Goal: Transaction & Acquisition: Download file/media

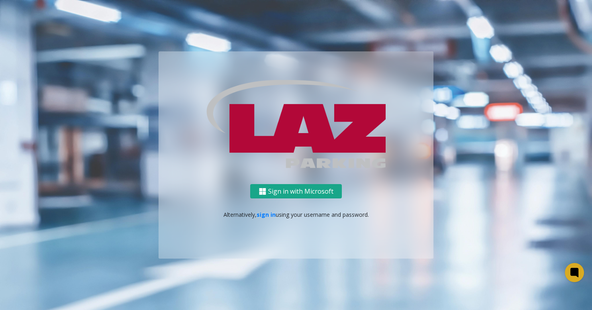
click at [313, 191] on button "Sign in with Microsoft" at bounding box center [296, 191] width 92 height 15
click at [269, 211] on link "sign in" at bounding box center [266, 215] width 19 height 8
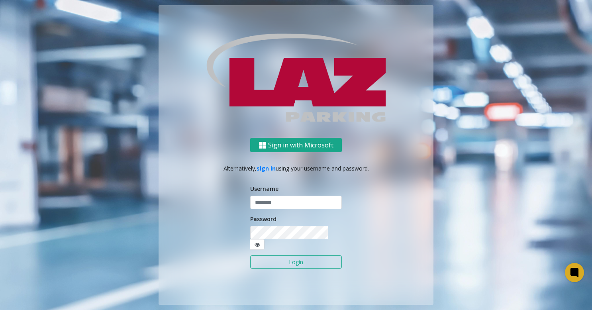
click at [287, 150] on button "Sign in with Microsoft" at bounding box center [296, 145] width 92 height 15
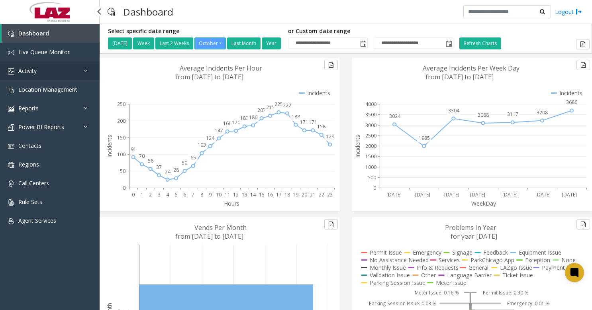
click at [52, 75] on link "Activity" at bounding box center [50, 70] width 100 height 19
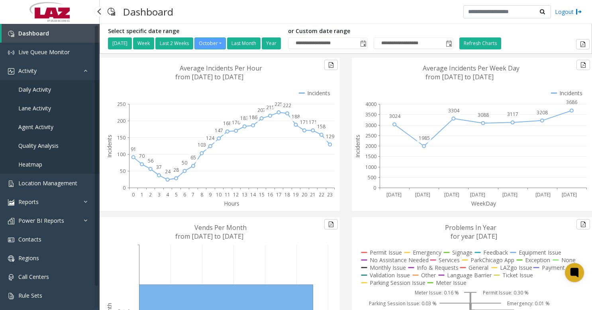
click at [45, 127] on span "Agent Activity" at bounding box center [35, 127] width 35 height 8
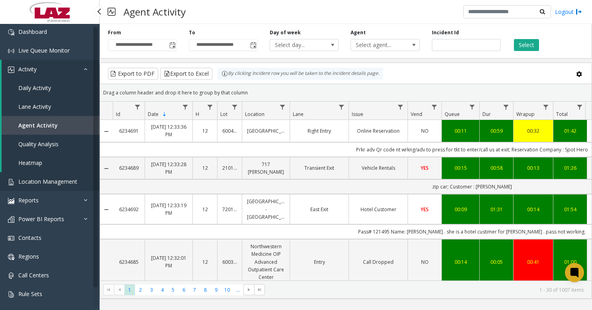
scroll to position [20, 0]
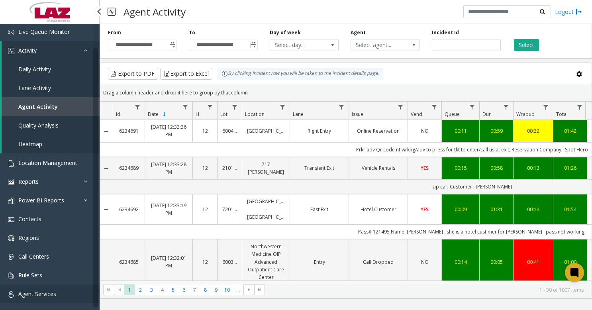
click at [62, 288] on link "Agent Services" at bounding box center [50, 294] width 100 height 19
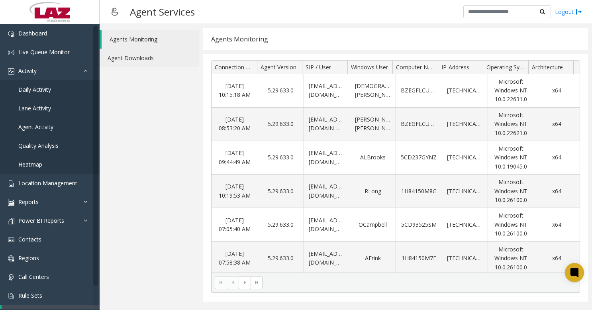
click at [135, 53] on link "Agent Downloads" at bounding box center [149, 58] width 99 height 19
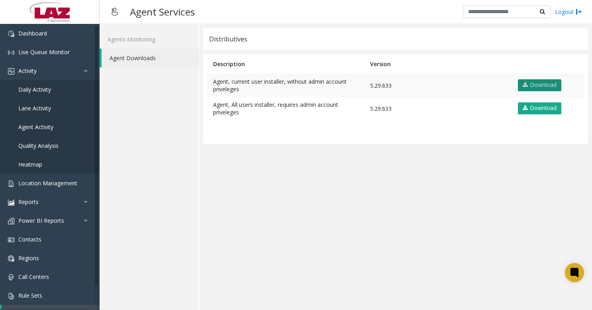
click at [543, 87] on link "Download" at bounding box center [539, 85] width 43 height 12
